Goal: Task Accomplishment & Management: Manage account settings

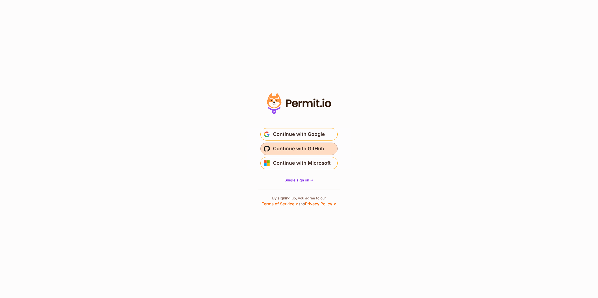
click at [306, 152] on span "Continue with GitHub" at bounding box center [298, 149] width 51 height 8
click at [301, 150] on span "Continue with GitHub" at bounding box center [298, 149] width 51 height 8
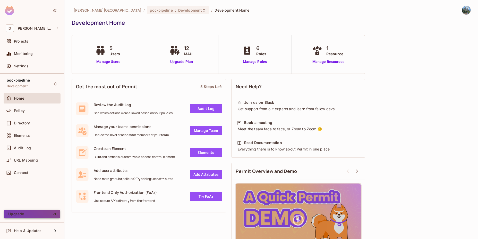
click at [35, 215] on button "Upgrade" at bounding box center [32, 213] width 56 height 8
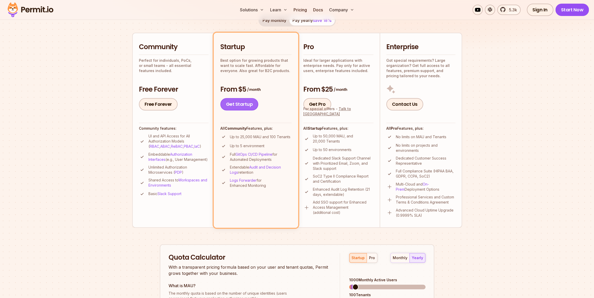
scroll to position [86, 0]
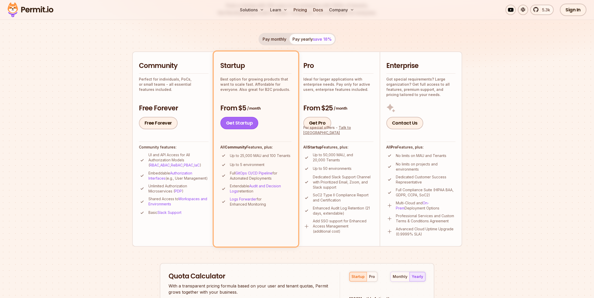
click at [241, 124] on link "Get Startup" at bounding box center [239, 123] width 38 height 12
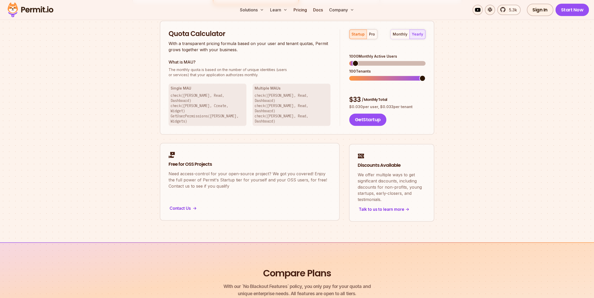
scroll to position [243, 0]
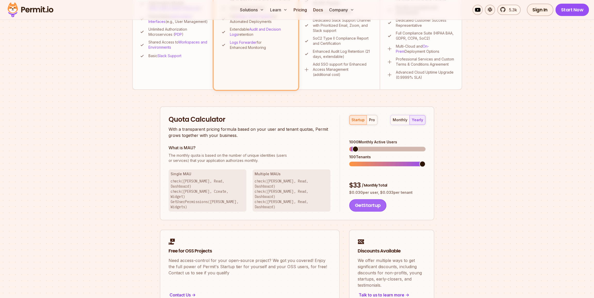
click at [381, 199] on button "Get Startup" at bounding box center [367, 205] width 37 height 12
click at [406, 120] on div "monthly" at bounding box center [400, 119] width 15 height 5
click at [413, 120] on div "yearly" at bounding box center [417, 119] width 11 height 5
click at [372, 122] on div "pro" at bounding box center [372, 119] width 6 height 5
click at [351, 119] on div "startup" at bounding box center [357, 119] width 13 height 5
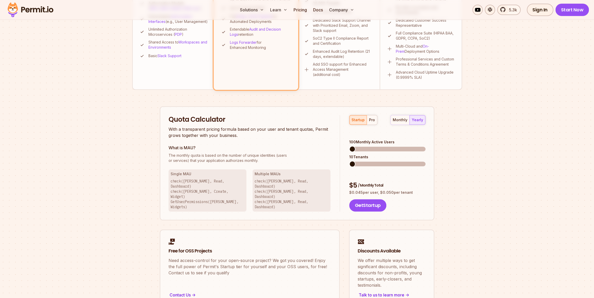
click at [349, 146] on span at bounding box center [352, 149] width 6 height 6
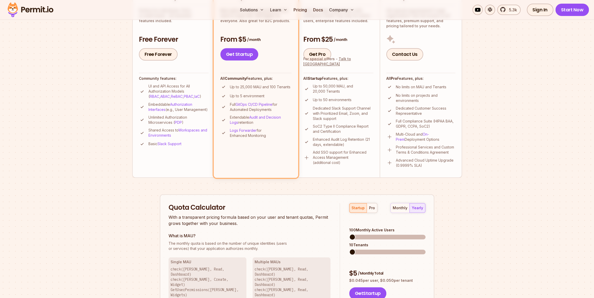
scroll to position [157, 0]
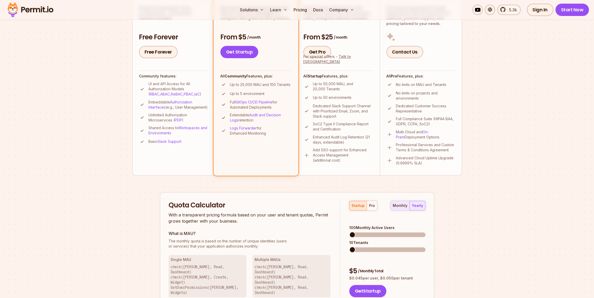
click at [405, 207] on div "monthly" at bounding box center [400, 205] width 15 height 5
click at [416, 207] on div "yearly" at bounding box center [417, 205] width 11 height 5
click at [369, 209] on button "pro" at bounding box center [372, 205] width 10 height 9
click at [350, 232] on span at bounding box center [353, 235] width 6 height 6
click at [349, 232] on span at bounding box center [352, 235] width 6 height 6
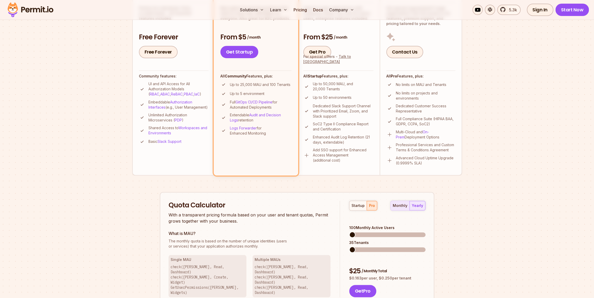
click at [400, 207] on div "monthly" at bounding box center [400, 205] width 15 height 5
click at [413, 207] on div "yearly" at bounding box center [417, 205] width 11 height 5
click at [403, 207] on div "monthly" at bounding box center [400, 205] width 15 height 5
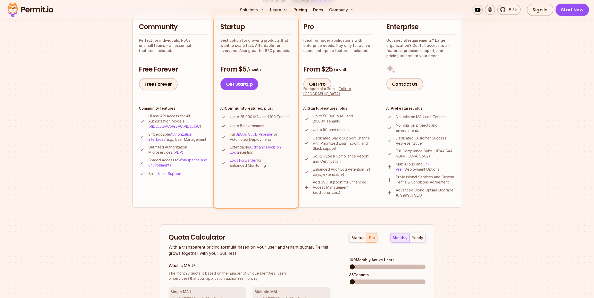
scroll to position [71, 0]
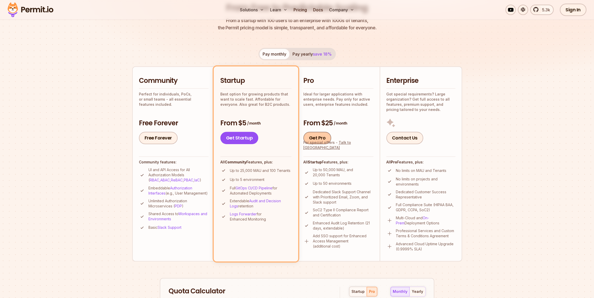
click at [322, 139] on link "Get Pro" at bounding box center [317, 138] width 28 height 12
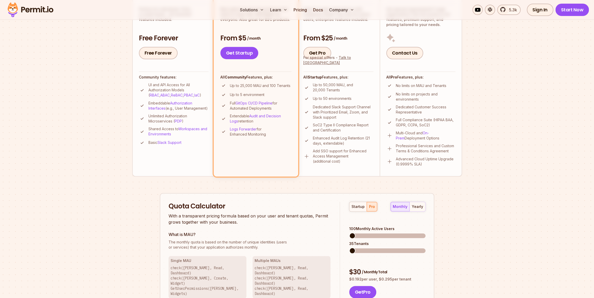
scroll to position [157, 0]
click at [359, 285] on button "Get Pro" at bounding box center [362, 291] width 27 height 12
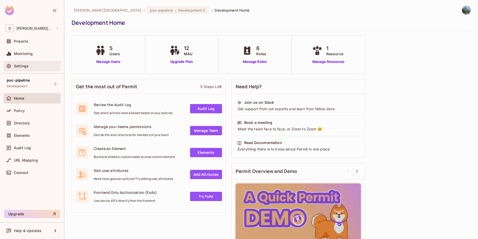
click at [31, 70] on div "Settings" at bounding box center [32, 66] width 57 height 10
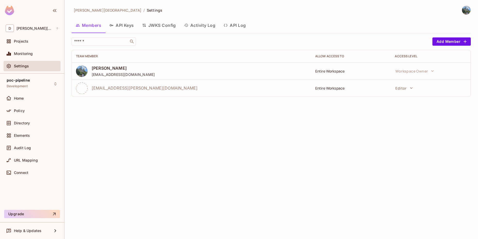
click at [125, 25] on button "API Keys" at bounding box center [121, 25] width 33 height 13
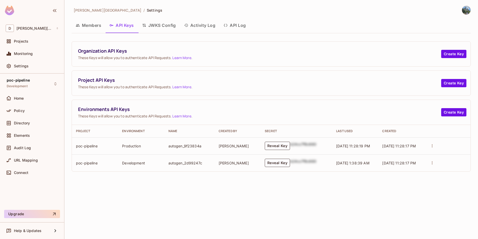
click at [158, 25] on button "JWKS Config" at bounding box center [159, 25] width 42 height 13
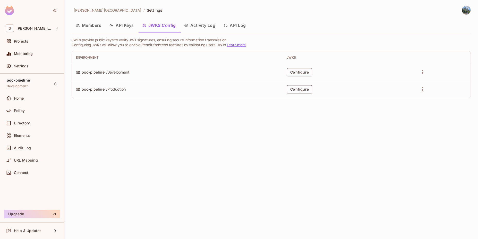
click at [128, 24] on button "API Keys" at bounding box center [121, 25] width 33 height 13
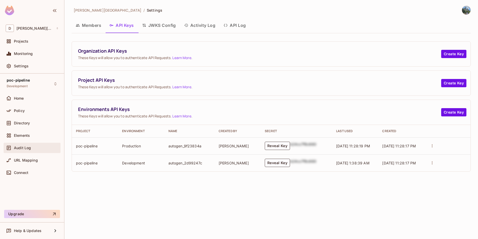
click at [25, 148] on span "Audit Log" at bounding box center [22, 148] width 17 height 4
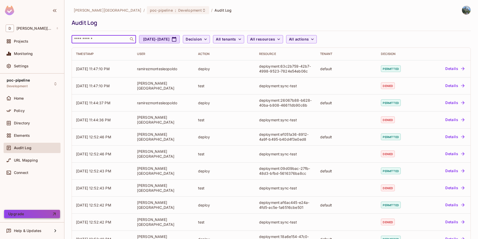
click at [46, 215] on button "Upgrade" at bounding box center [32, 213] width 56 height 8
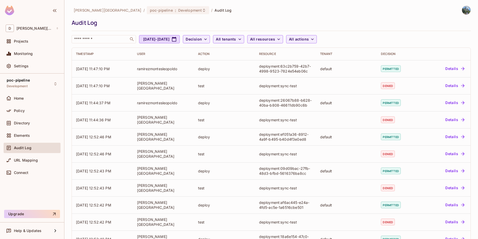
click at [11, 10] on img at bounding box center [9, 11] width 9 height 10
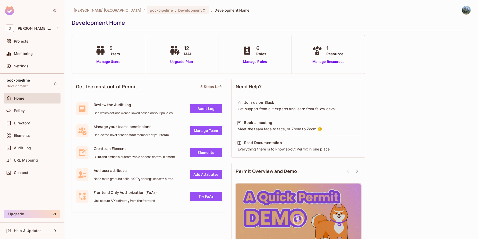
click at [11, 10] on img at bounding box center [9, 11] width 9 height 10
click at [39, 113] on div "Policy" at bounding box center [32, 110] width 53 height 6
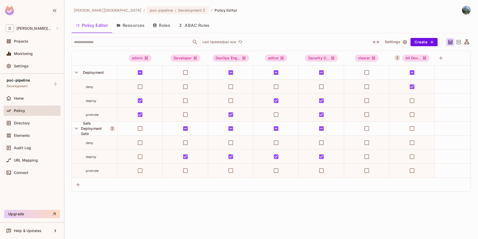
click at [123, 27] on button "Resources" at bounding box center [130, 25] width 36 height 13
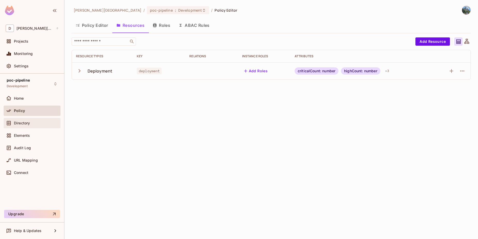
click at [32, 123] on div "Directory" at bounding box center [36, 123] width 45 height 4
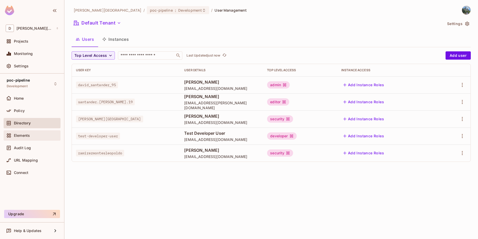
click at [31, 133] on div "Elements" at bounding box center [36, 135] width 45 height 4
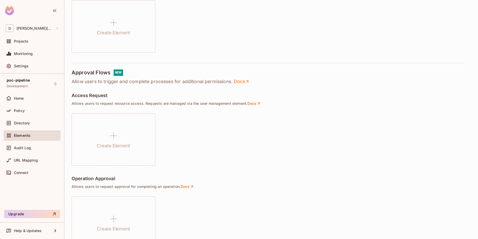
scroll to position [232, 0]
click at [10, 11] on img at bounding box center [9, 11] width 9 height 10
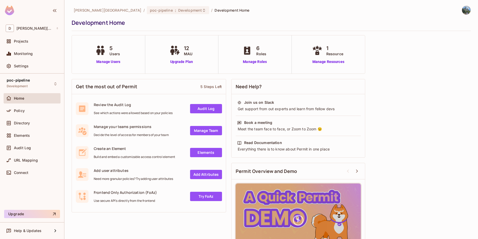
click at [462, 10] on img at bounding box center [466, 10] width 9 height 9
click at [439, 49] on li "Log out" at bounding box center [441, 51] width 70 height 8
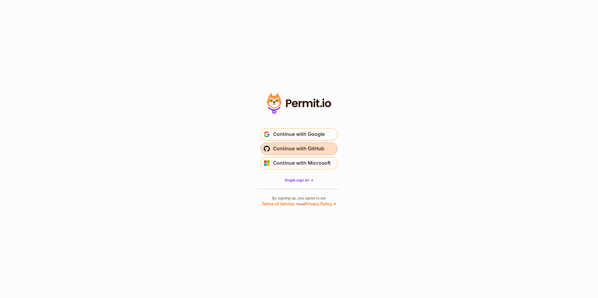
click at [314, 151] on span "Continue with GitHub" at bounding box center [298, 149] width 51 height 8
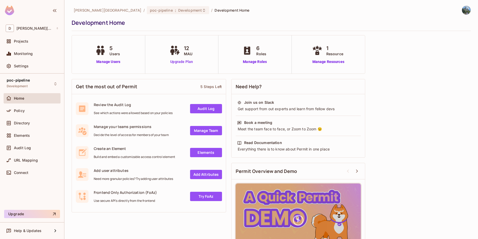
click at [188, 64] on link "Upgrade Plan" at bounding box center [181, 61] width 27 height 5
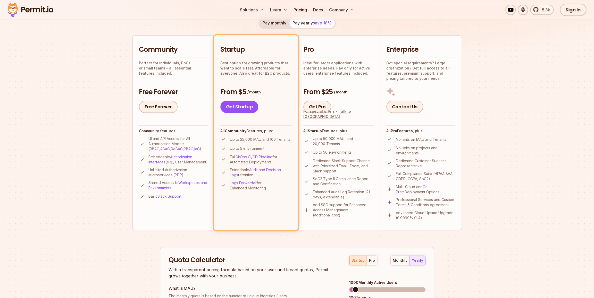
scroll to position [43, 0]
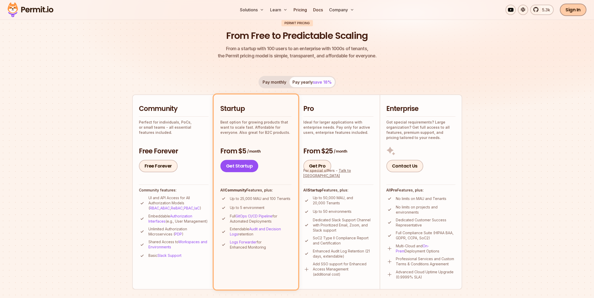
click at [576, 10] on link "Sign In" at bounding box center [573, 10] width 27 height 12
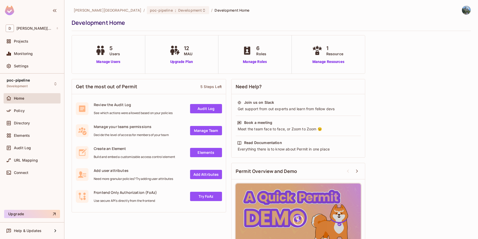
click at [463, 12] on img at bounding box center [466, 10] width 9 height 9
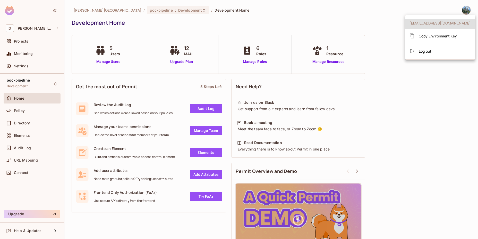
click at [419, 121] on div at bounding box center [239, 119] width 478 height 239
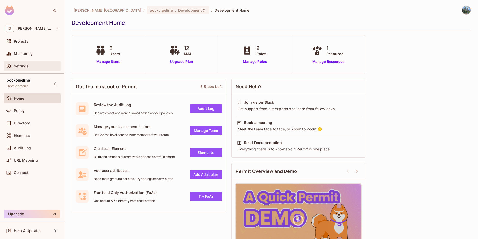
click at [26, 62] on div "Settings" at bounding box center [32, 66] width 57 height 10
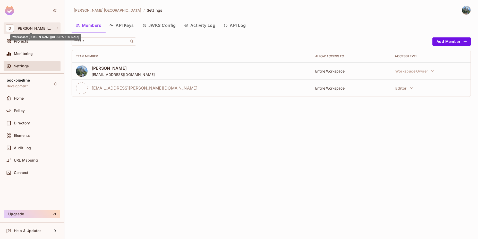
click at [38, 29] on span "[PERSON_NAME][GEOGRAPHIC_DATA]" at bounding box center [34, 28] width 37 height 4
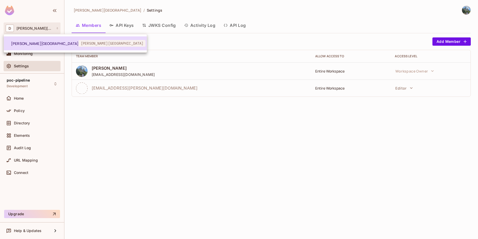
click at [30, 44] on span "[PERSON_NAME][GEOGRAPHIC_DATA]" at bounding box center [45, 43] width 68 height 5
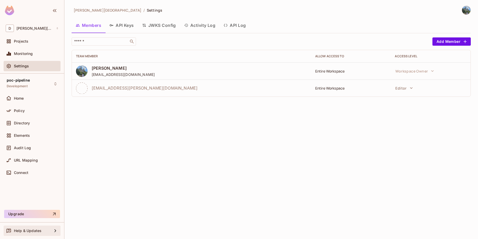
click at [24, 232] on span "Help & Updates" at bounding box center [28, 230] width 28 height 4
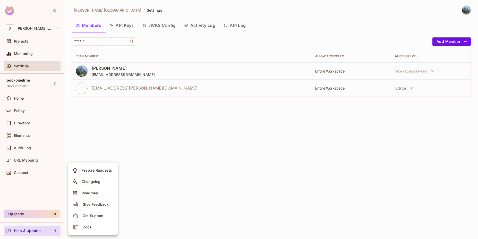
click at [106, 182] on li "Changelog" at bounding box center [92, 181] width 49 height 11
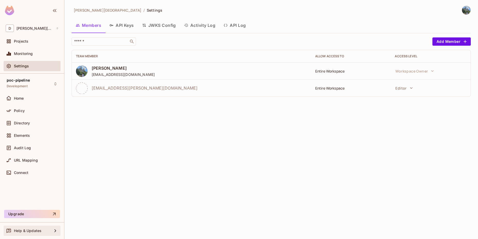
click at [36, 230] on span "Help & Updates" at bounding box center [28, 230] width 28 height 4
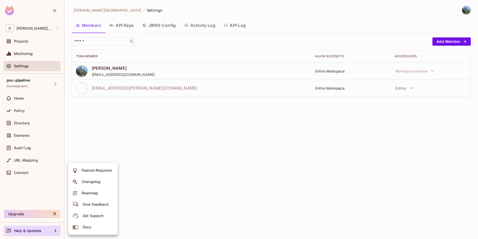
click at [17, 202] on div at bounding box center [239, 119] width 478 height 239
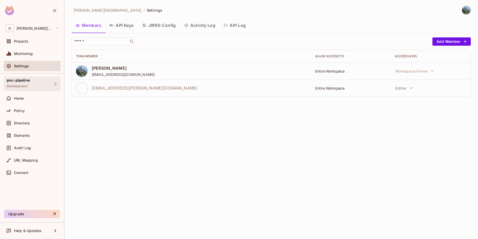
click at [28, 87] on div "poc-pipeline Development" at bounding box center [18, 83] width 23 height 11
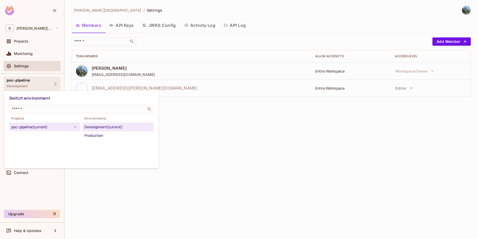
click at [33, 87] on div at bounding box center [239, 119] width 478 height 239
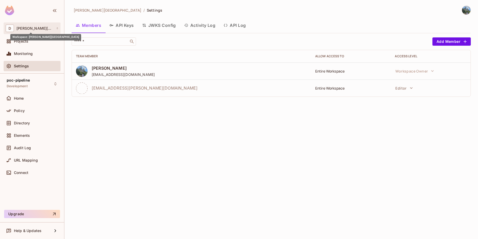
click at [39, 30] on span "[PERSON_NAME][GEOGRAPHIC_DATA]" at bounding box center [34, 28] width 37 height 4
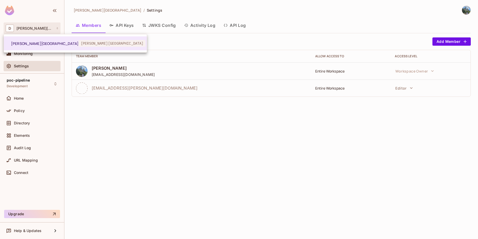
click at [39, 30] on div at bounding box center [239, 119] width 478 height 239
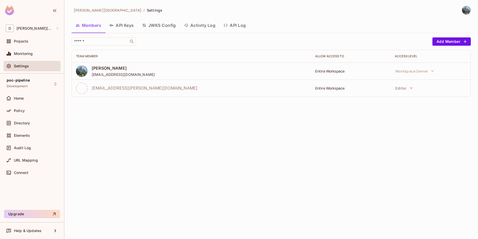
click at [11, 10] on img at bounding box center [9, 11] width 9 height 10
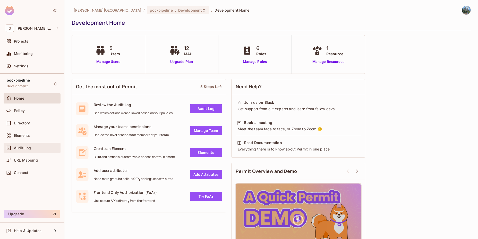
click at [35, 150] on div "Audit Log" at bounding box center [32, 148] width 53 height 6
